Goal: Book appointment/travel/reservation

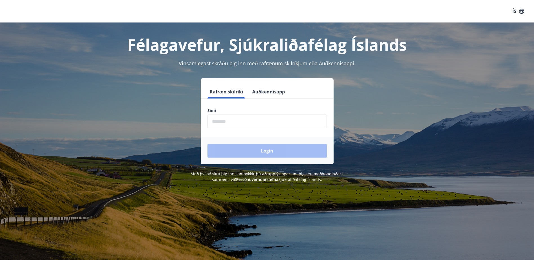
click at [270, 151] on div "Login" at bounding box center [267, 150] width 133 height 27
click at [241, 125] on input "phone" at bounding box center [266, 121] width 119 height 14
type input "********"
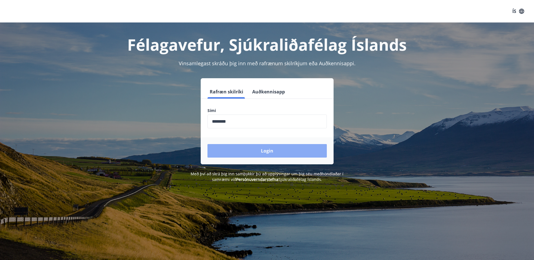
click at [278, 152] on button "Login" at bounding box center [266, 151] width 119 height 14
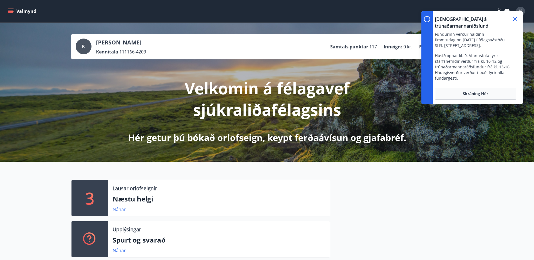
click at [120, 210] on link "Nánar" at bounding box center [119, 209] width 13 height 6
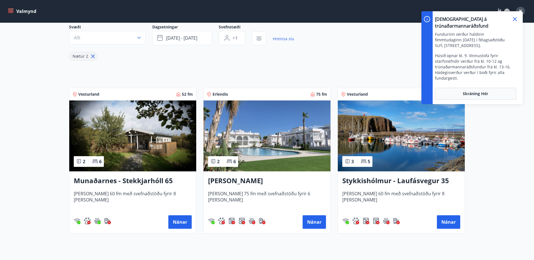
scroll to position [56, 0]
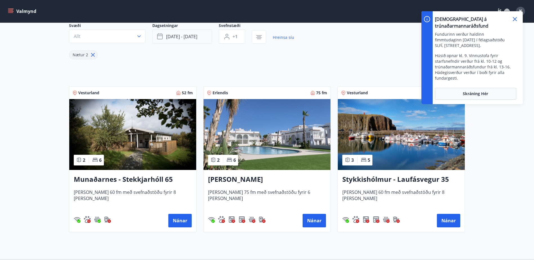
click at [161, 35] on icon "button" at bounding box center [160, 36] width 7 height 7
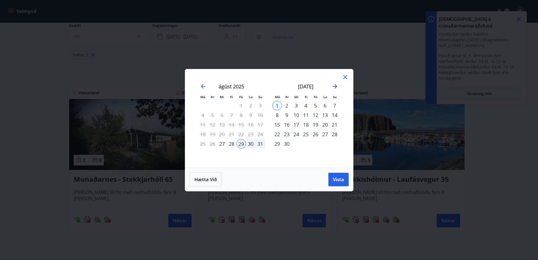
click at [334, 86] on icon "Move forward to switch to the next month." at bounding box center [334, 86] width 7 height 7
click at [339, 178] on span "Vista" at bounding box center [338, 179] width 11 height 6
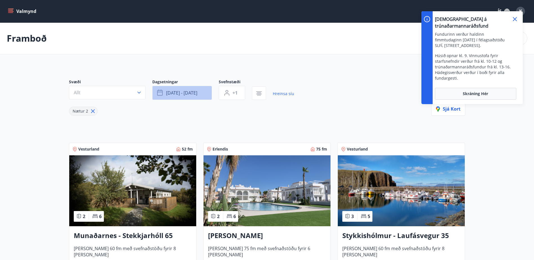
click at [185, 93] on span "ágú 29 - sep 01" at bounding box center [181, 93] width 31 height 6
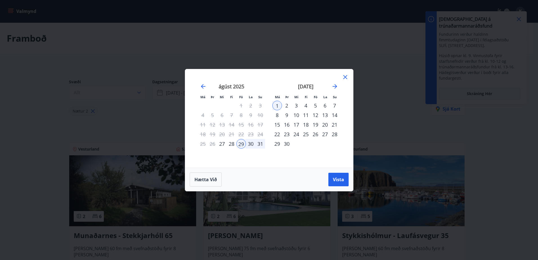
click at [345, 78] on icon at bounding box center [345, 77] width 7 height 7
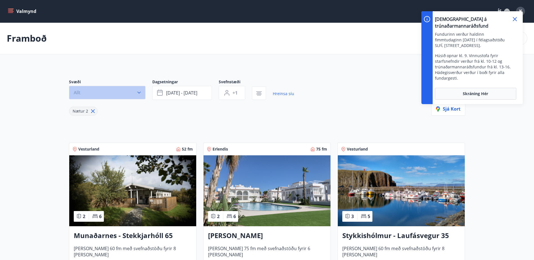
click at [138, 93] on icon "button" at bounding box center [138, 93] width 3 height 2
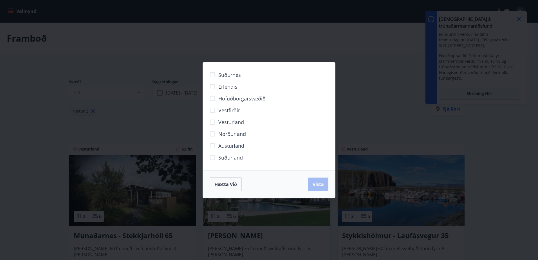
click at [232, 108] on span "Vestfirðir" at bounding box center [229, 110] width 22 height 7
click at [316, 186] on span "Vista" at bounding box center [318, 184] width 11 height 6
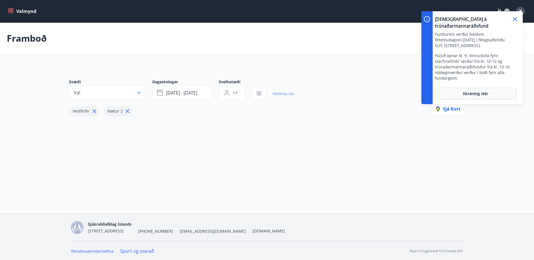
click at [281, 93] on link "Hreinsa síu" at bounding box center [283, 93] width 21 height 12
type input "*"
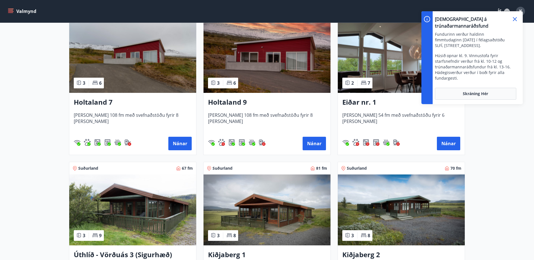
scroll to position [760, 0]
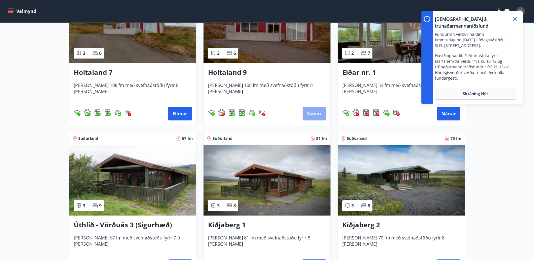
click at [310, 113] on button "Nánar" at bounding box center [313, 114] width 23 height 14
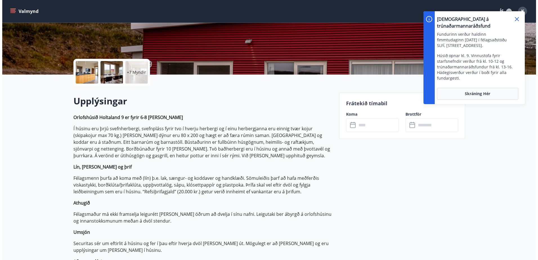
scroll to position [56, 0]
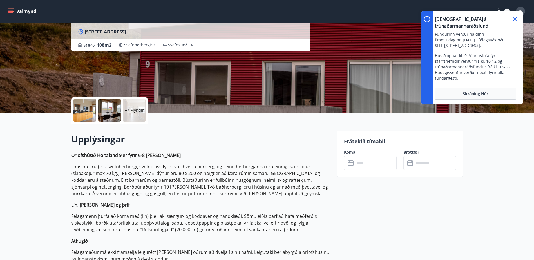
click at [83, 111] on div at bounding box center [84, 110] width 23 height 23
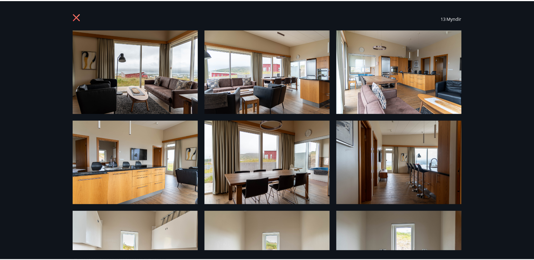
scroll to position [0, 0]
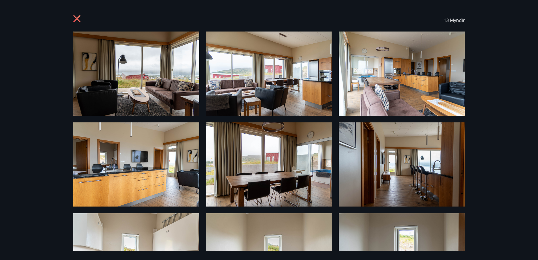
click at [74, 20] on icon at bounding box center [77, 19] width 9 height 9
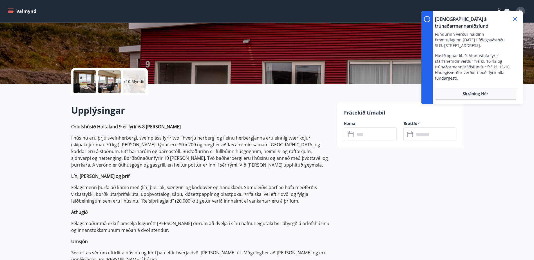
scroll to position [84, 0]
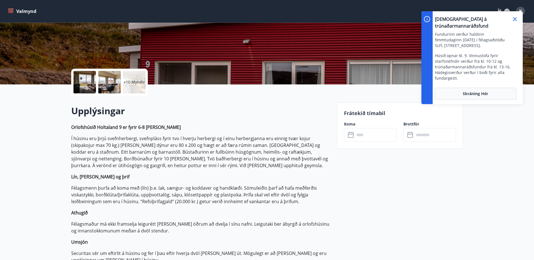
click at [349, 136] on icon at bounding box center [351, 135] width 7 height 7
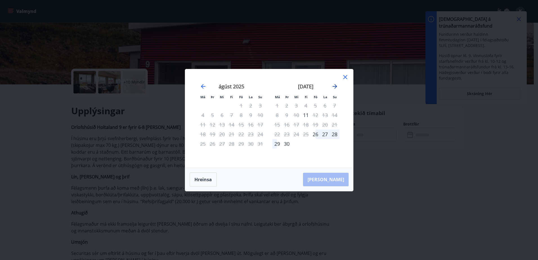
click at [338, 86] on icon "Move forward to switch to the next month." at bounding box center [334, 86] width 7 height 7
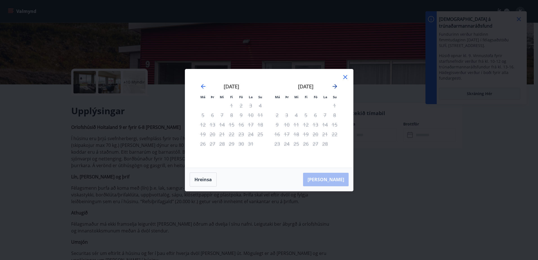
click at [337, 86] on icon "Move forward to switch to the next month." at bounding box center [334, 86] width 7 height 7
click at [202, 86] on icon "Move backward to switch to the previous month." at bounding box center [203, 86] width 5 height 5
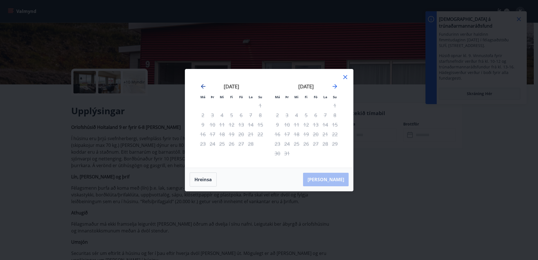
click at [202, 86] on icon "Move backward to switch to the previous month." at bounding box center [203, 86] width 5 height 5
click at [334, 86] on icon "Move forward to switch to the next month." at bounding box center [335, 86] width 5 height 5
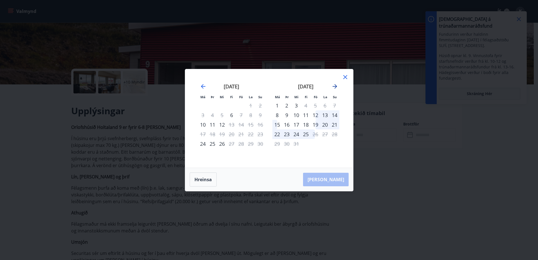
click at [334, 86] on icon "Move forward to switch to the next month." at bounding box center [335, 86] width 5 height 5
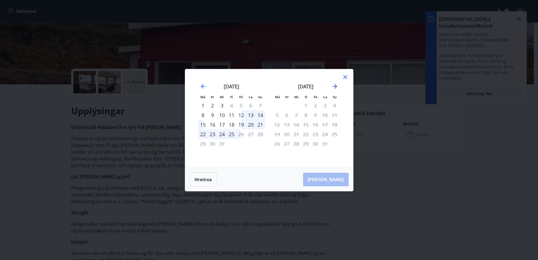
click at [334, 86] on icon "Move forward to switch to the next month." at bounding box center [335, 86] width 5 height 5
click at [347, 79] on icon at bounding box center [345, 77] width 4 height 4
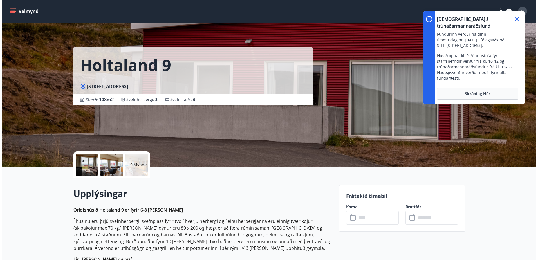
scroll to position [0, 0]
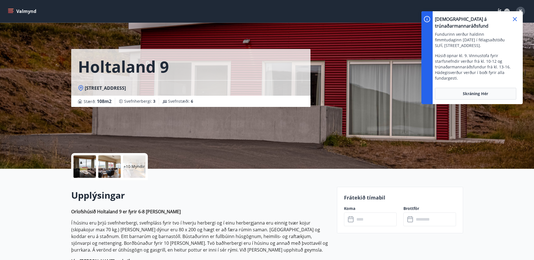
click at [89, 163] on div at bounding box center [84, 166] width 23 height 23
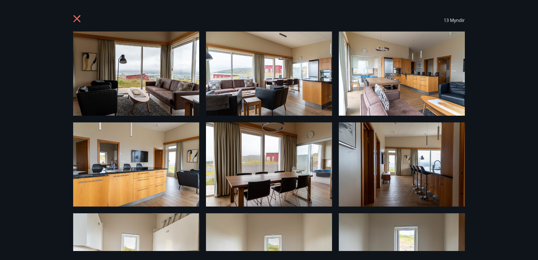
click at [75, 17] on icon at bounding box center [76, 18] width 7 height 7
